Goal: Information Seeking & Learning: Learn about a topic

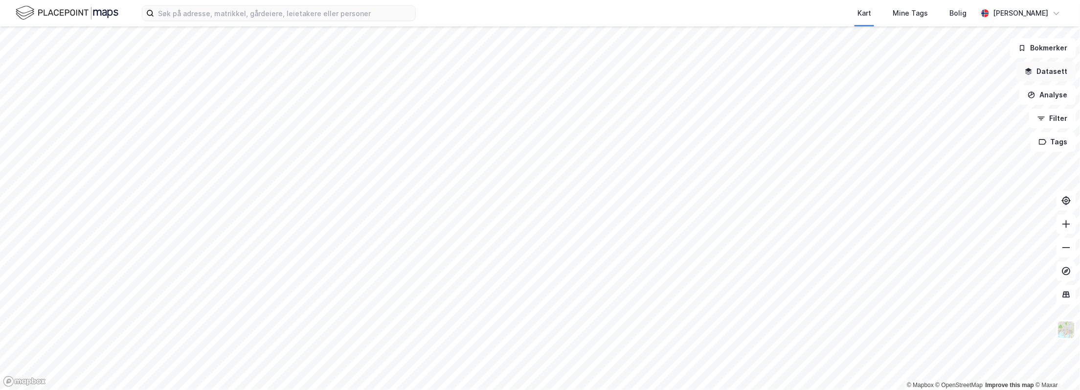
click at [1060, 72] on button "Datasett" at bounding box center [1046, 72] width 60 height 20
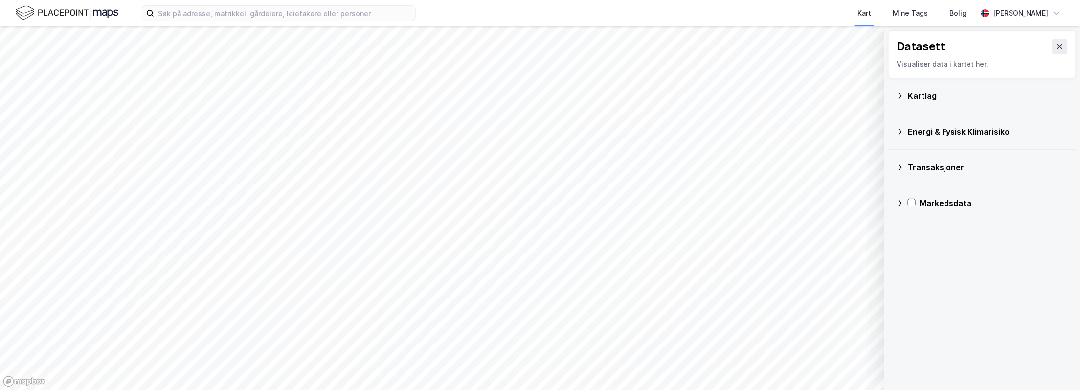
click at [899, 171] on div "Transaksjoner" at bounding box center [982, 166] width 172 height 23
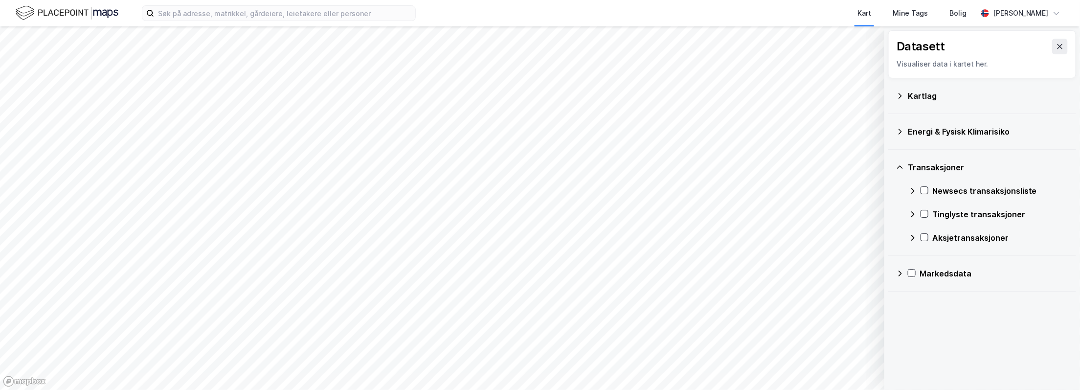
click at [899, 170] on icon at bounding box center [900, 167] width 8 height 8
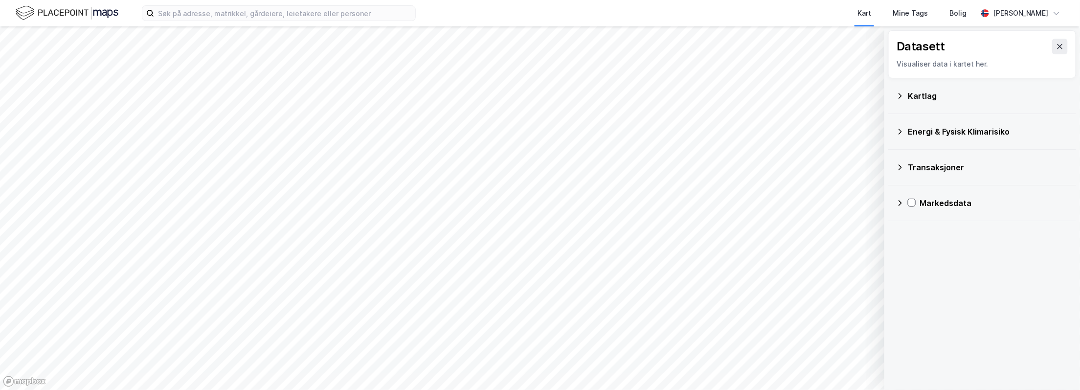
click at [900, 202] on icon at bounding box center [899, 203] width 3 height 6
click at [915, 252] on icon at bounding box center [912, 250] width 8 height 8
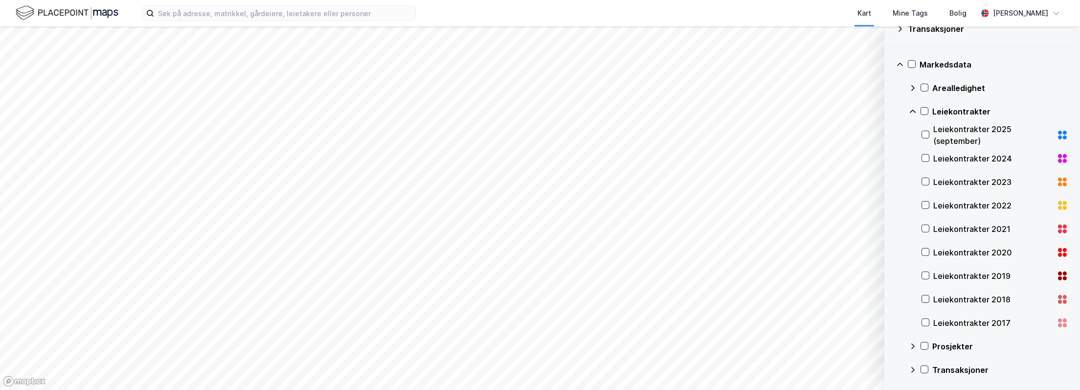
scroll to position [138, 0]
click at [924, 132] on icon at bounding box center [925, 134] width 7 height 7
click at [916, 346] on icon at bounding box center [912, 346] width 8 height 8
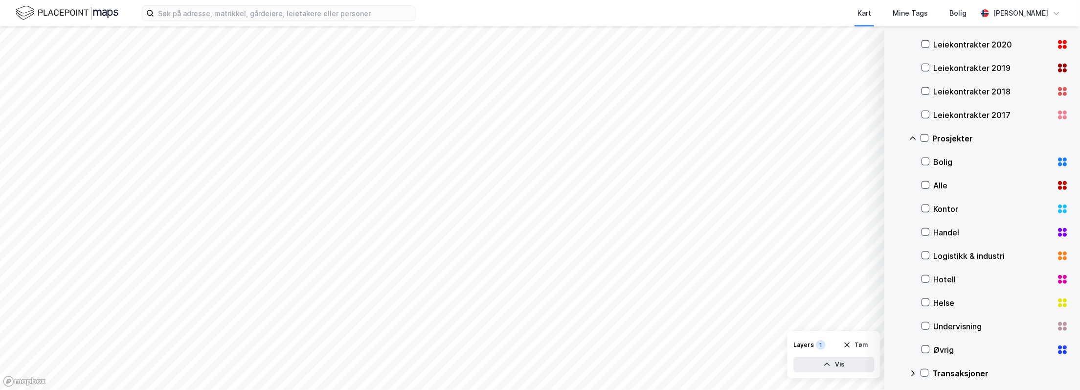
scroll to position [350, 0]
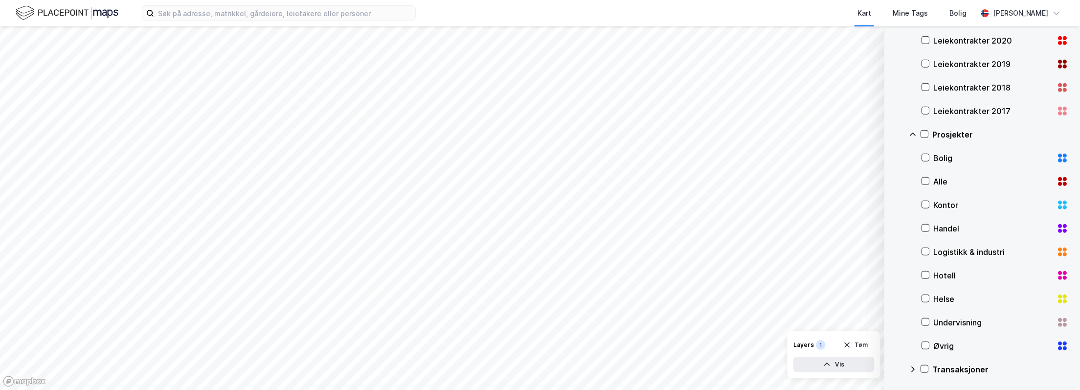
click at [908, 131] on icon at bounding box center [912, 135] width 8 height 8
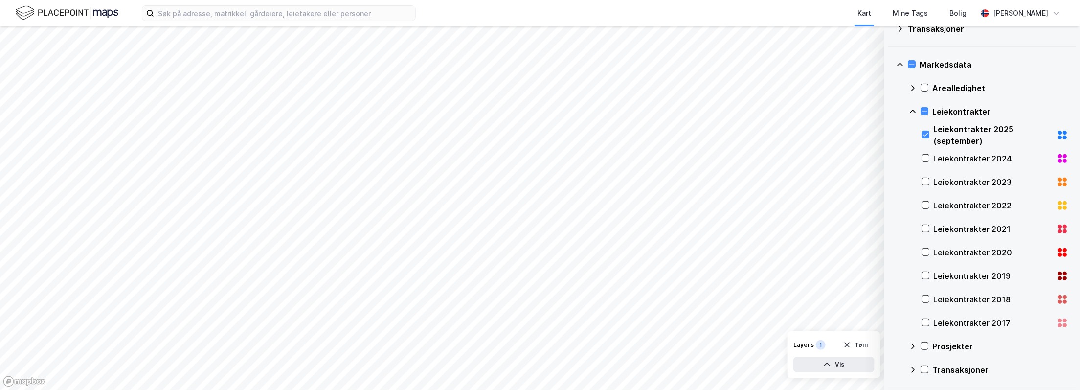
click at [913, 367] on icon at bounding box center [912, 370] width 8 height 8
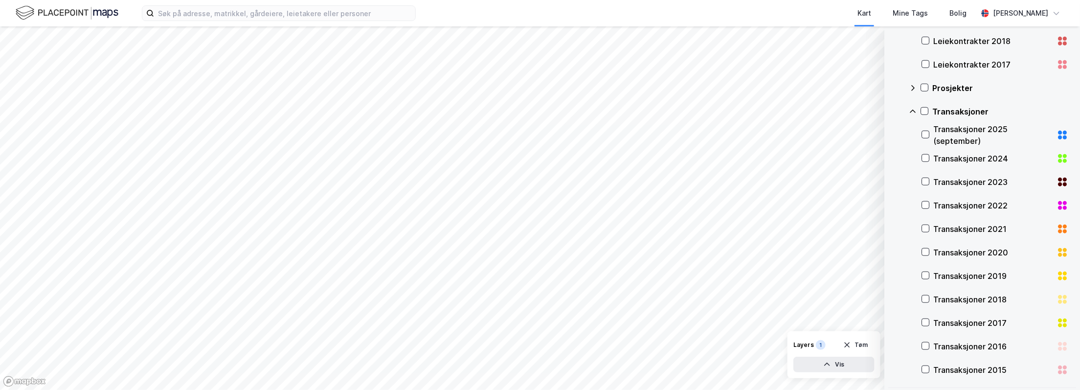
scroll to position [250, 0]
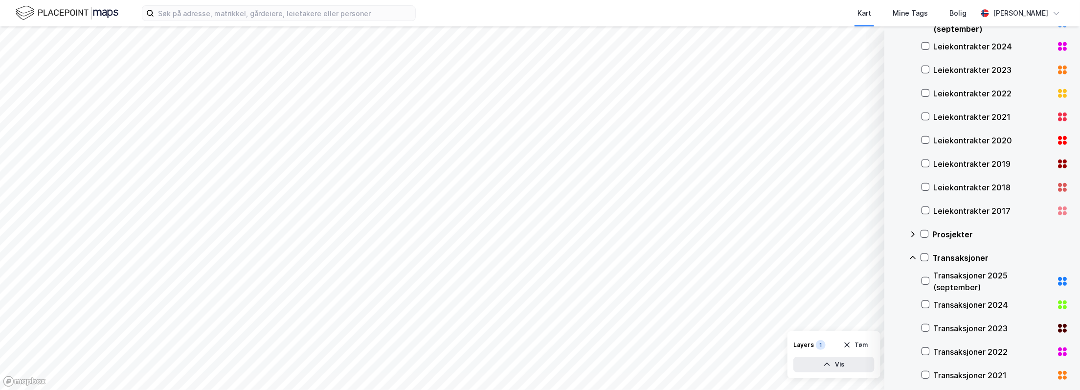
click at [913, 259] on icon at bounding box center [912, 258] width 8 height 8
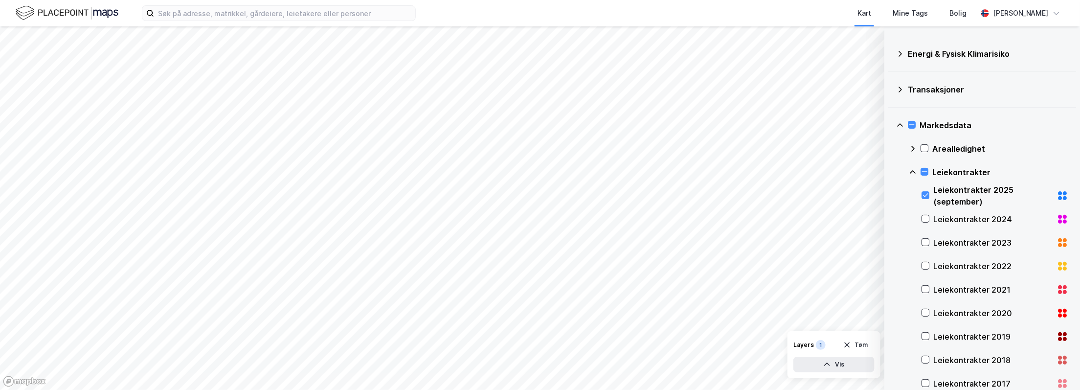
scroll to position [41, 0]
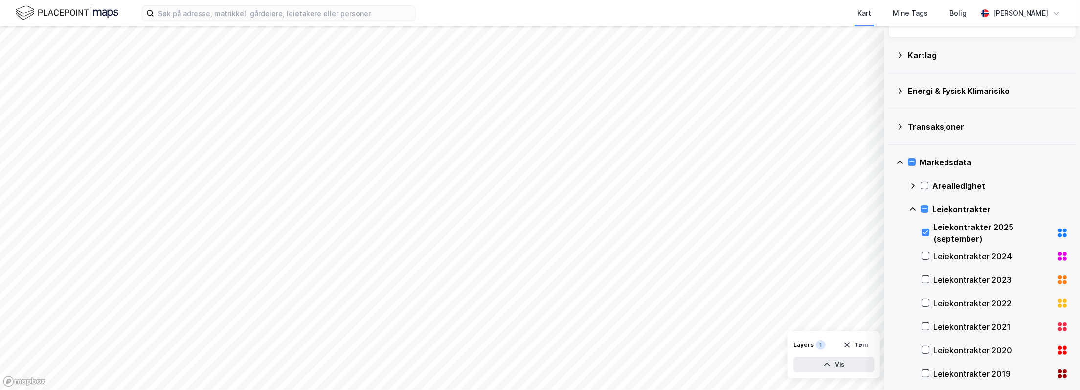
click at [912, 188] on icon at bounding box center [912, 186] width 8 height 8
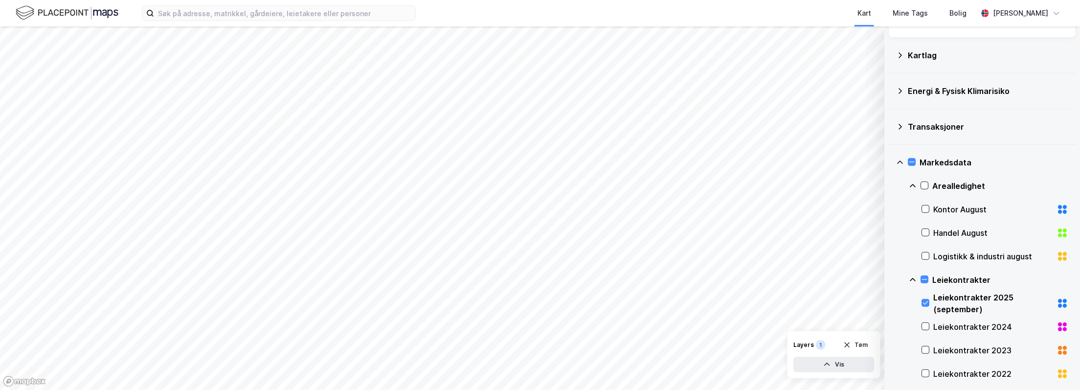
click at [913, 188] on icon at bounding box center [912, 186] width 8 height 8
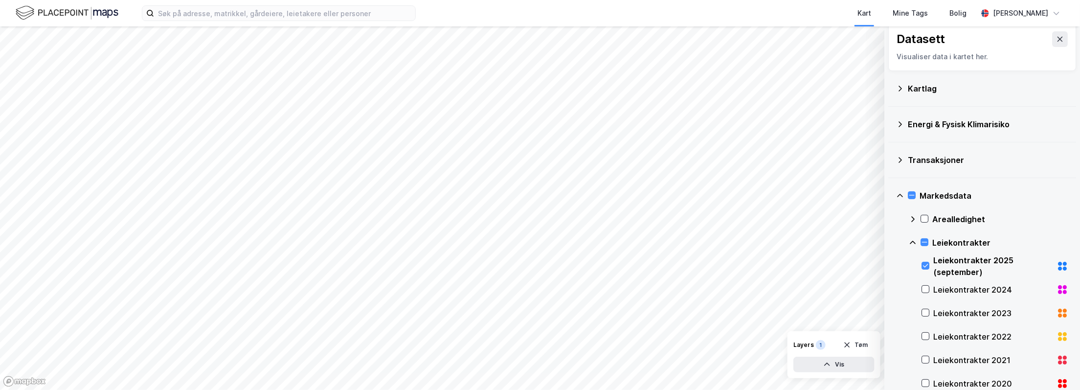
scroll to position [0, 0]
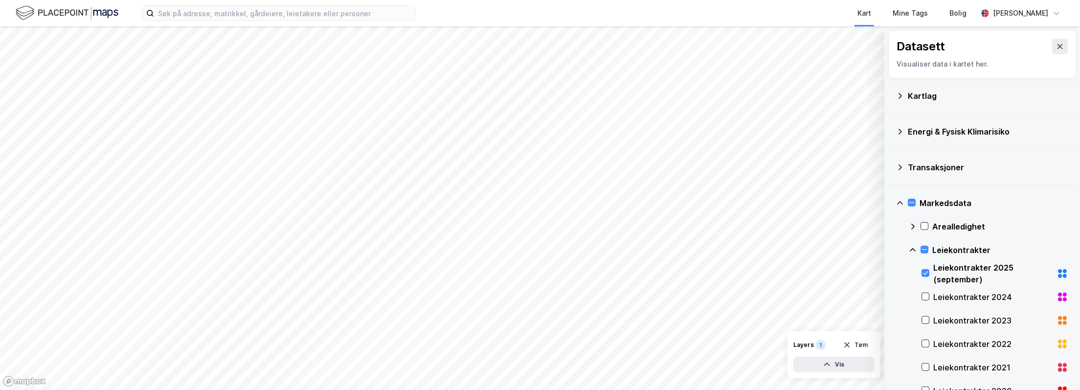
click at [900, 97] on icon at bounding box center [899, 95] width 3 height 5
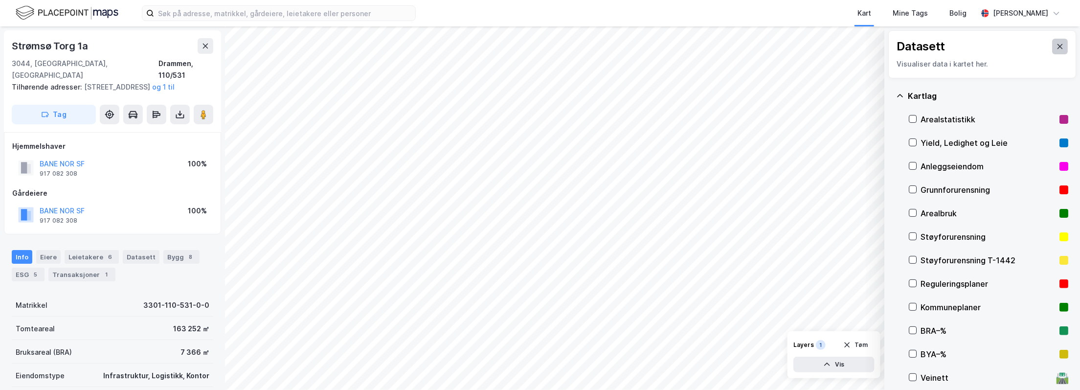
click at [1057, 45] on icon at bounding box center [1059, 46] width 5 height 5
